Goal: Task Accomplishment & Management: Use online tool/utility

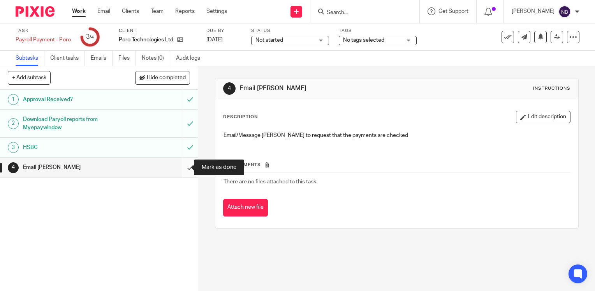
click at [183, 168] on input "submit" at bounding box center [99, 166] width 198 height 19
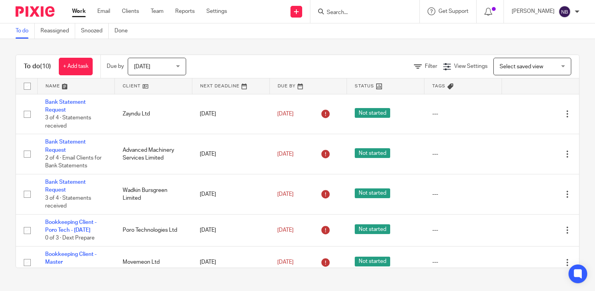
click at [127, 85] on link at bounding box center [153, 86] width 77 height 16
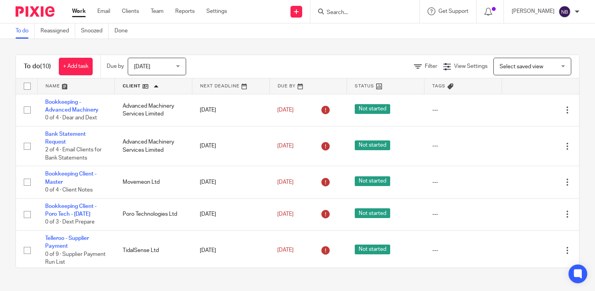
click at [151, 68] on span "[DATE]" at bounding box center [154, 66] width 41 height 16
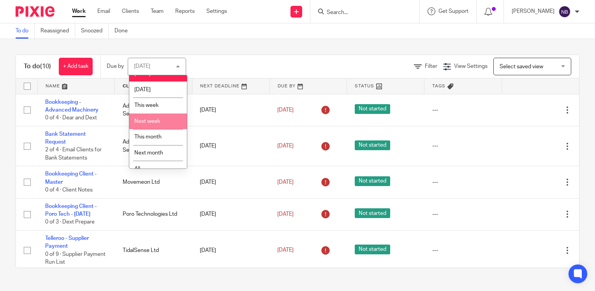
scroll to position [19, 0]
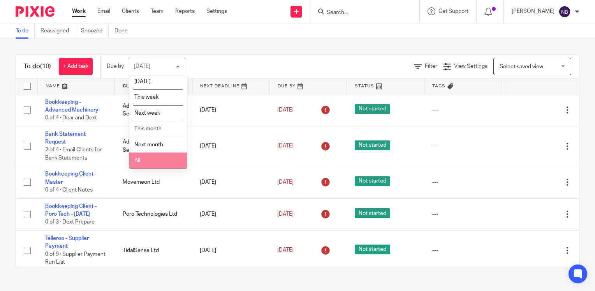
click at [134, 161] on span "All" at bounding box center [137, 160] width 6 height 5
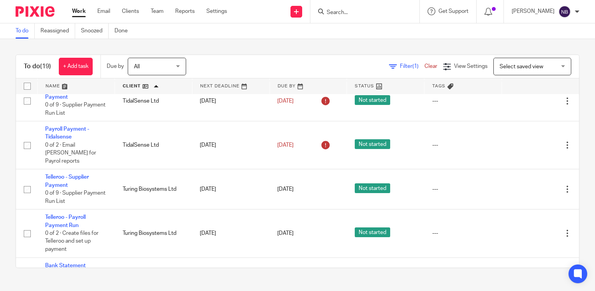
scroll to position [415, 0]
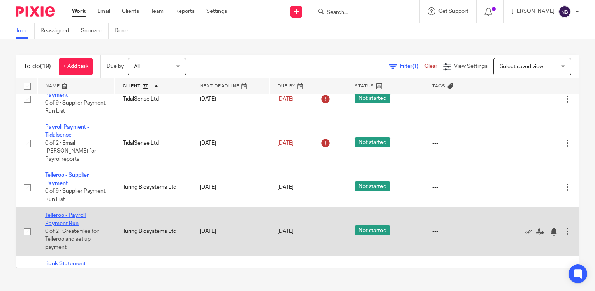
click at [75, 226] on link "Telleroo - Payroll Payment Run" at bounding box center [65, 218] width 41 height 13
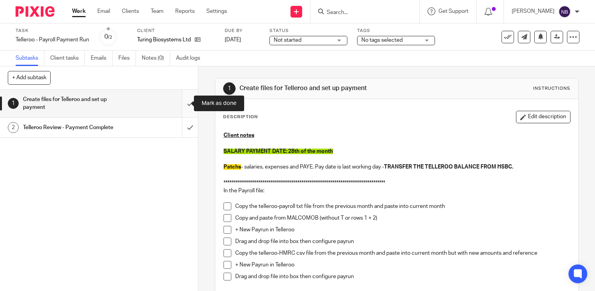
click at [180, 106] on input "submit" at bounding box center [99, 104] width 198 height 28
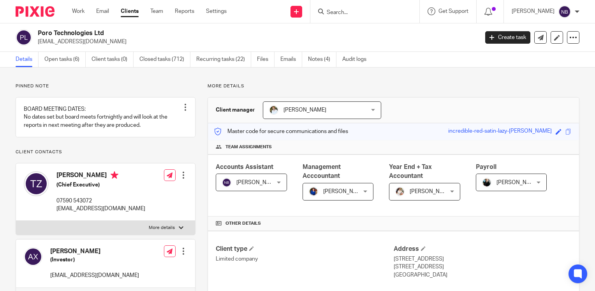
scroll to position [740, 0]
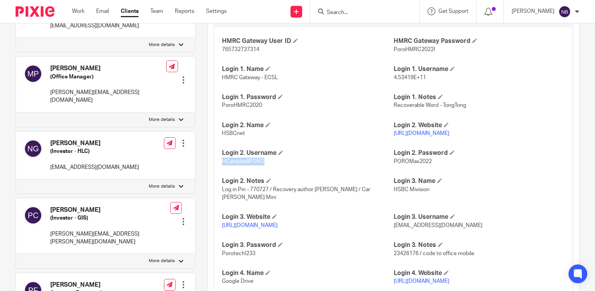
drag, startPoint x: 456, startPoint y: 143, endPoint x: 390, endPoint y: 140, distance: 66.3
click at [394, 137] on p "https://www.hsbcnet.com/" at bounding box center [479, 133] width 171 height 8
copy link "https://www.hsbcnet.com/"
drag, startPoint x: 264, startPoint y: 167, endPoint x: 221, endPoint y: 167, distance: 42.5
click at [222, 165] on p "HCampbellPORO" at bounding box center [307, 161] width 171 height 8
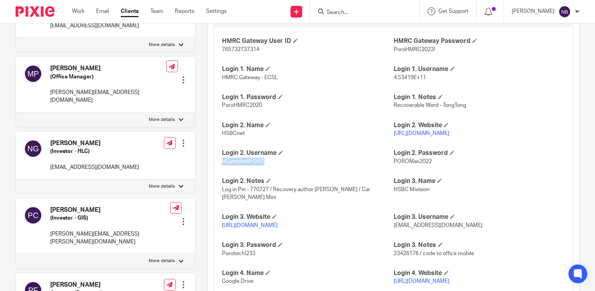
copy span "HCampbellPORO"
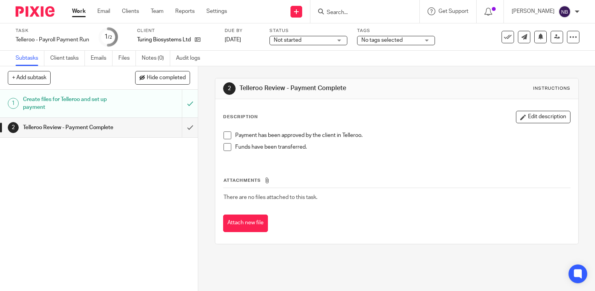
click at [224, 138] on span at bounding box center [228, 135] width 8 height 8
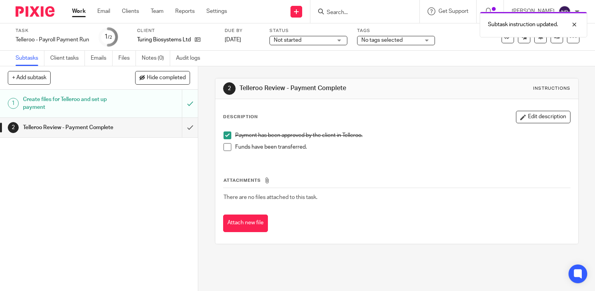
click at [226, 144] on span at bounding box center [228, 147] width 8 height 8
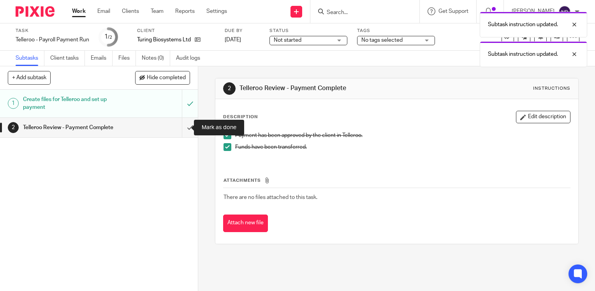
click at [174, 128] on link "2 Telleroo Review - Payment Complete" at bounding box center [91, 127] width 182 height 19
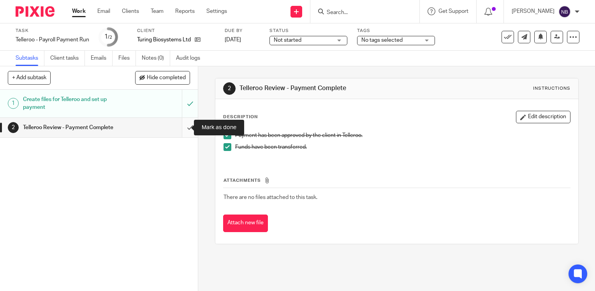
click at [183, 128] on input "submit" at bounding box center [99, 127] width 198 height 19
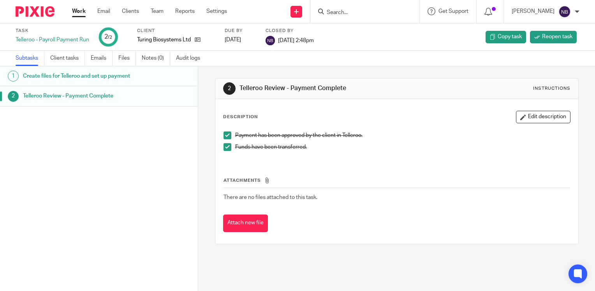
click at [78, 11] on link "Work" at bounding box center [79, 11] width 14 height 8
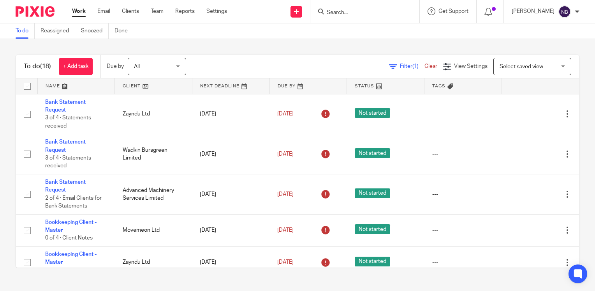
click at [125, 85] on link at bounding box center [153, 86] width 77 height 16
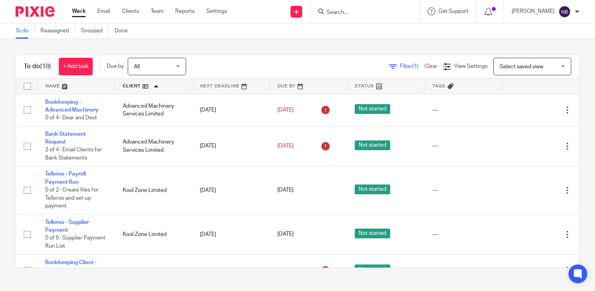
click at [48, 83] on link at bounding box center [76, 86] width 77 height 16
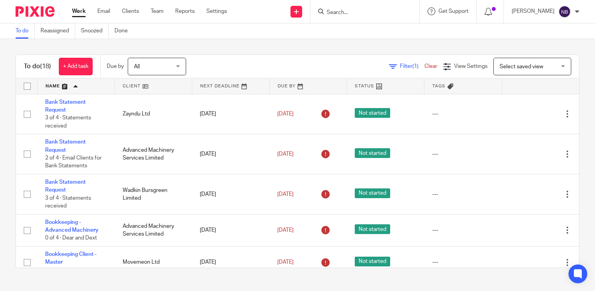
drag, startPoint x: 0, startPoint y: 0, endPoint x: 47, endPoint y: 83, distance: 95.8
click at [47, 83] on link at bounding box center [76, 86] width 77 height 16
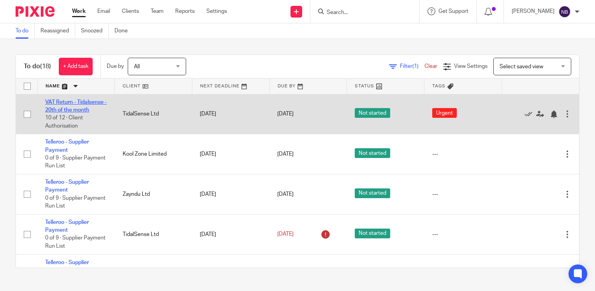
click at [75, 107] on link "VAT Return - Tidalsense - 20th of the month" at bounding box center [76, 105] width 62 height 13
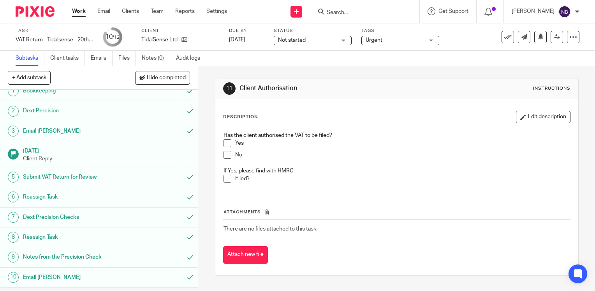
scroll to position [44, 0]
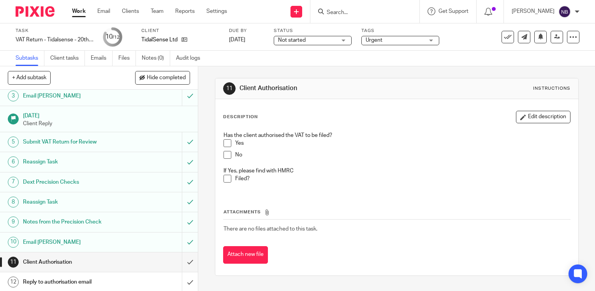
click at [225, 141] on span at bounding box center [228, 143] width 8 height 8
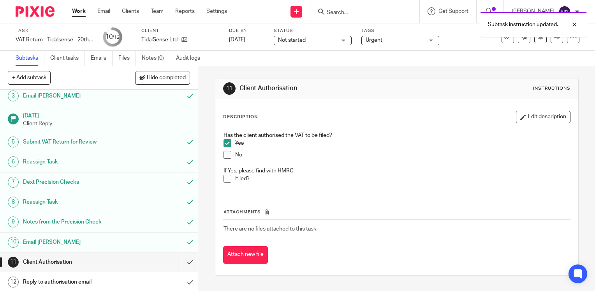
click at [224, 178] on span at bounding box center [228, 178] width 8 height 8
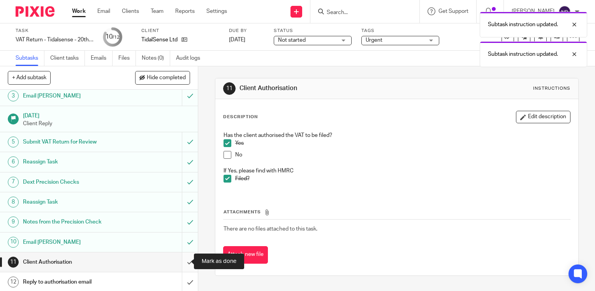
click at [184, 259] on input "submit" at bounding box center [99, 261] width 198 height 19
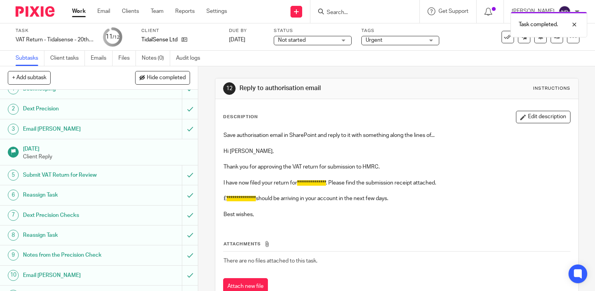
scroll to position [44, 0]
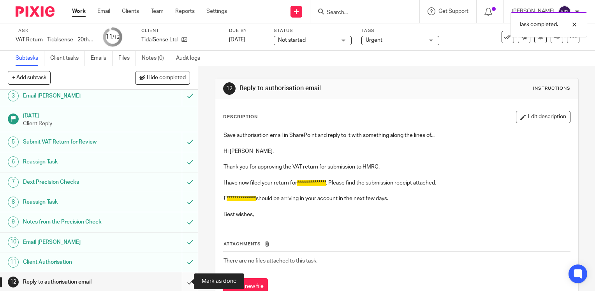
click at [181, 282] on input "submit" at bounding box center [99, 281] width 198 height 19
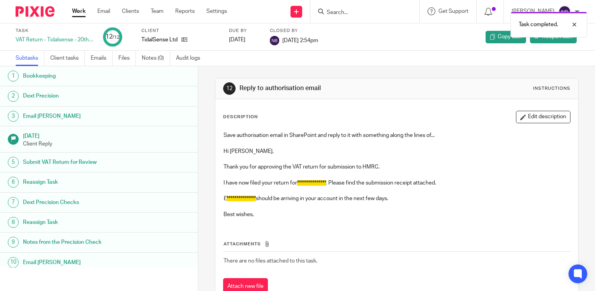
click at [81, 11] on link "Work" at bounding box center [79, 11] width 14 height 8
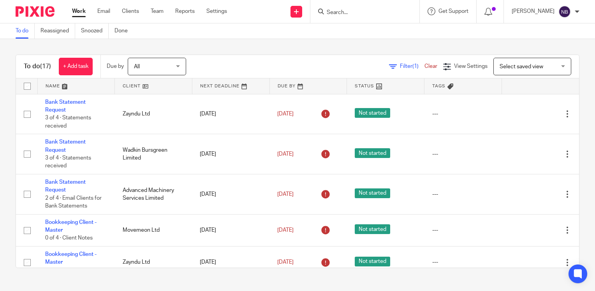
click at [55, 85] on link at bounding box center [76, 86] width 77 height 16
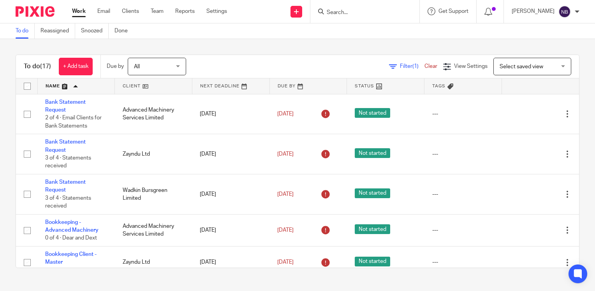
click at [53, 85] on link at bounding box center [76, 86] width 77 height 16
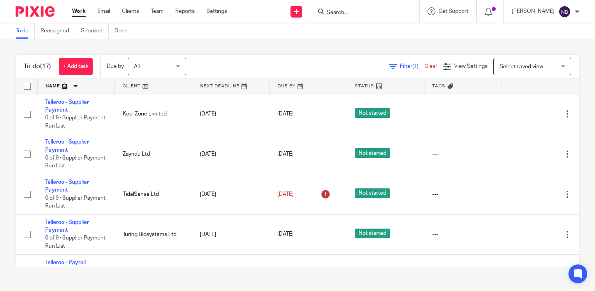
click at [75, 87] on link at bounding box center [76, 86] width 77 height 16
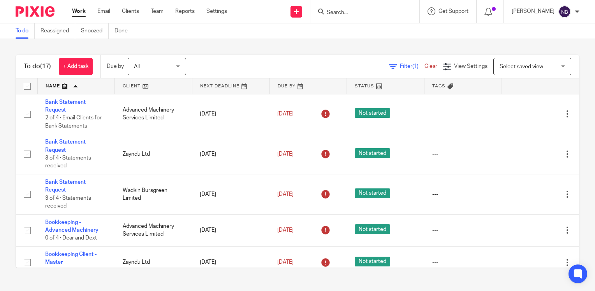
click at [74, 85] on link at bounding box center [76, 86] width 77 height 16
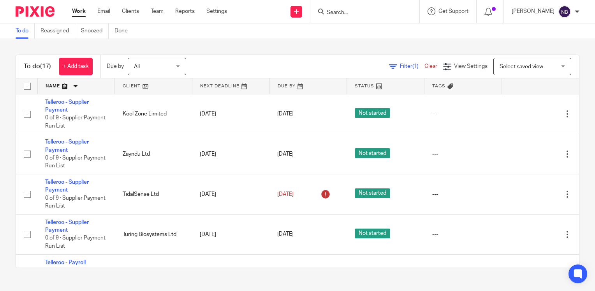
click at [73, 85] on link at bounding box center [76, 86] width 77 height 16
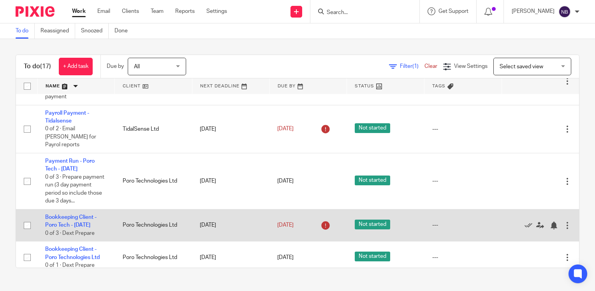
scroll to position [298, 0]
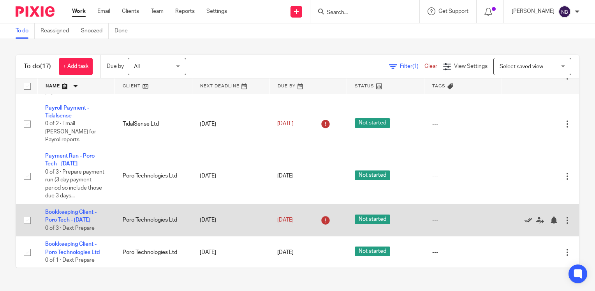
click at [525, 222] on icon at bounding box center [529, 220] width 8 height 8
click at [525, 222] on link at bounding box center [531, 220] width 12 height 8
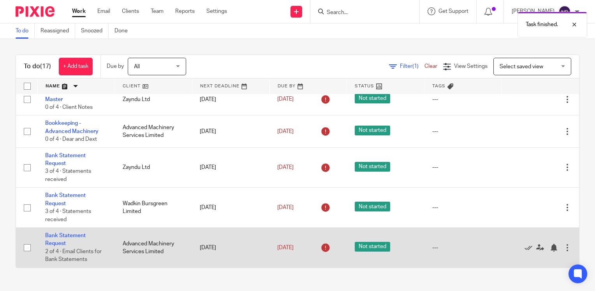
scroll to position [455, 0]
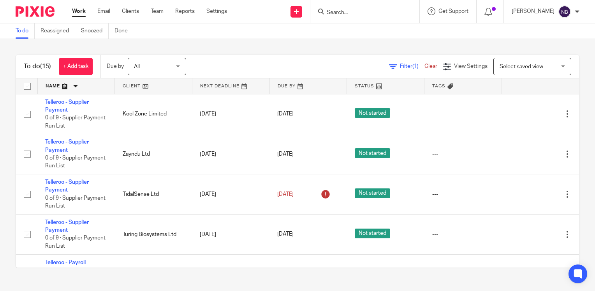
click at [132, 86] on link at bounding box center [153, 86] width 77 height 16
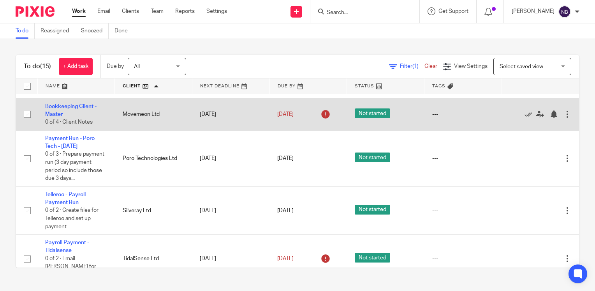
scroll to position [234, 0]
